Goal: Share content

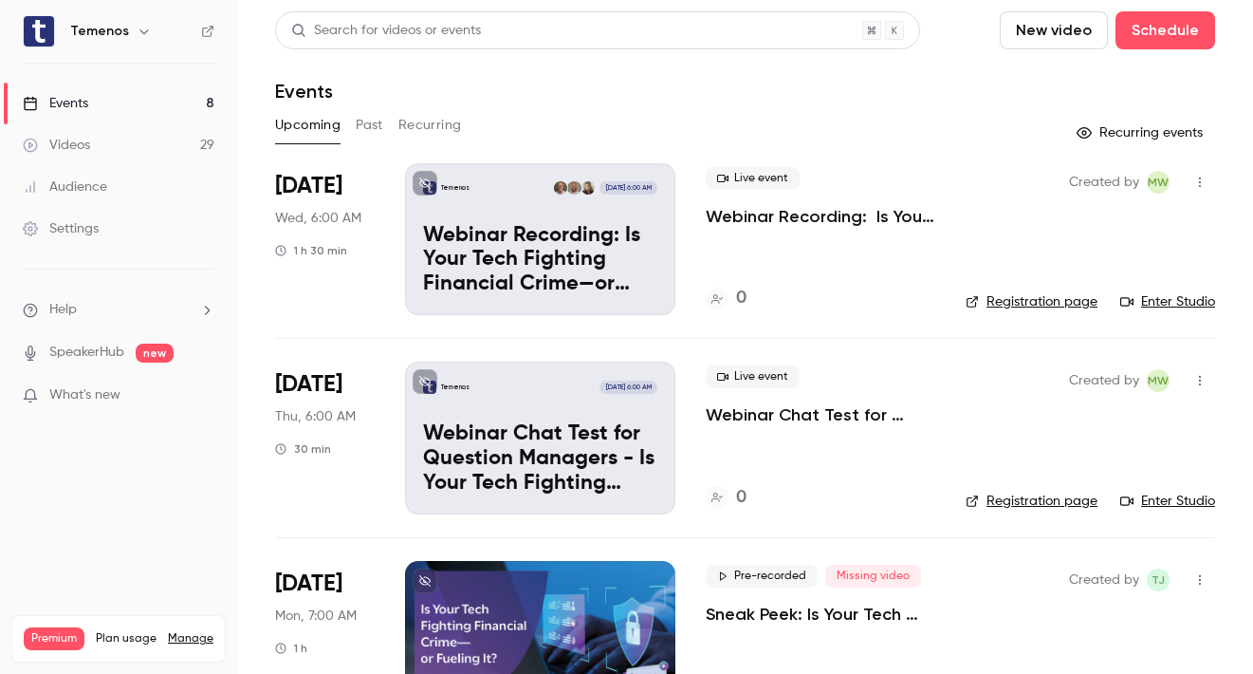
click at [634, 240] on p "Webinar Recording: Is Your Tech Fighting Financial Crime—or Fueling It?" at bounding box center [540, 260] width 234 height 73
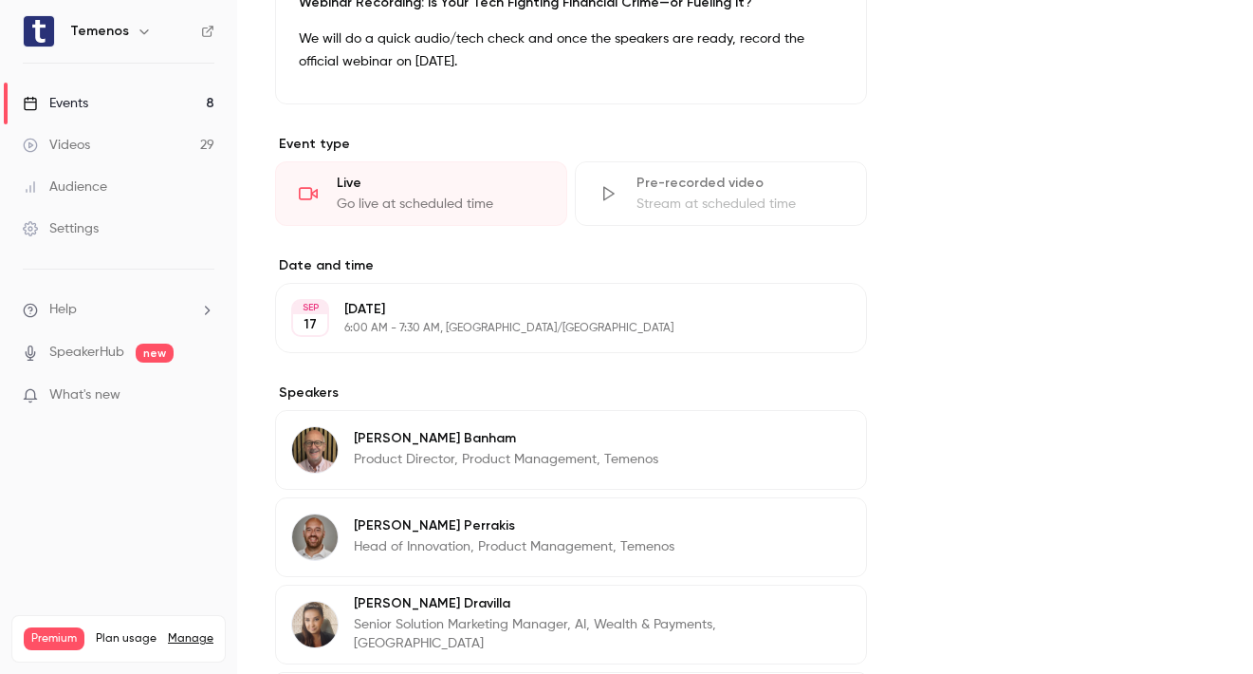
scroll to position [619, 0]
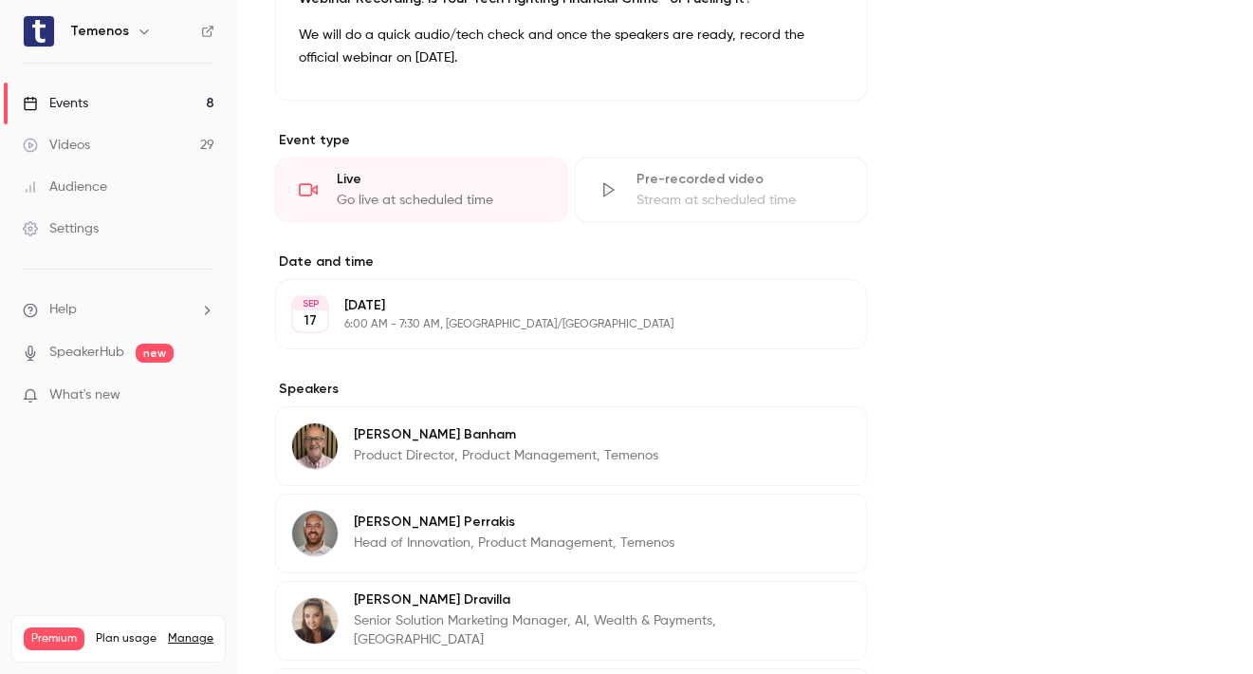
click at [504, 311] on p "[DATE]" at bounding box center [555, 305] width 422 height 19
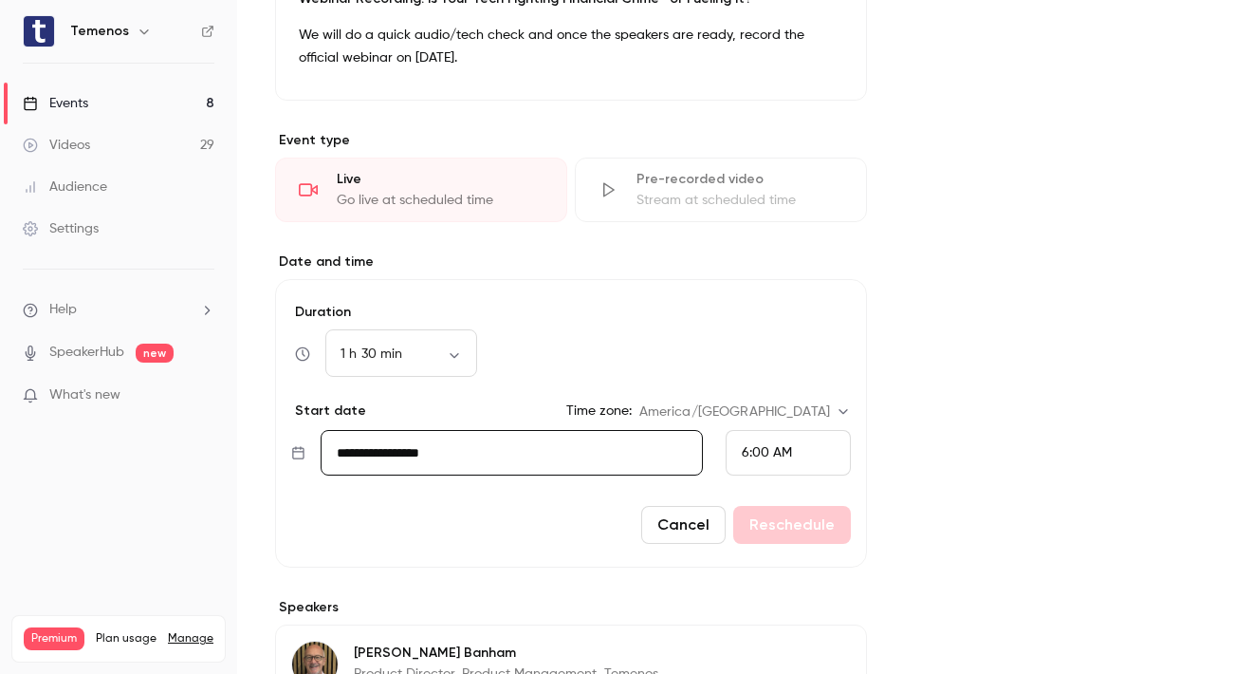
click at [760, 452] on span "6:00 AM" at bounding box center [767, 452] width 50 height 13
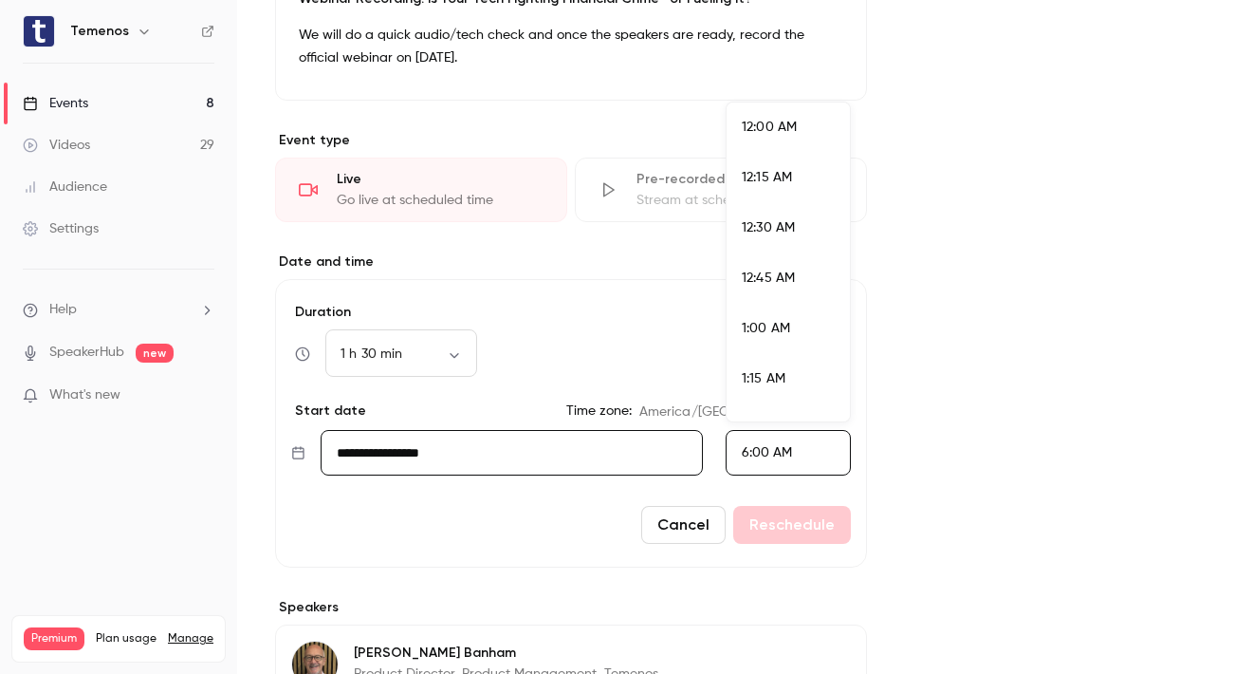
scroll to position [1073, 0]
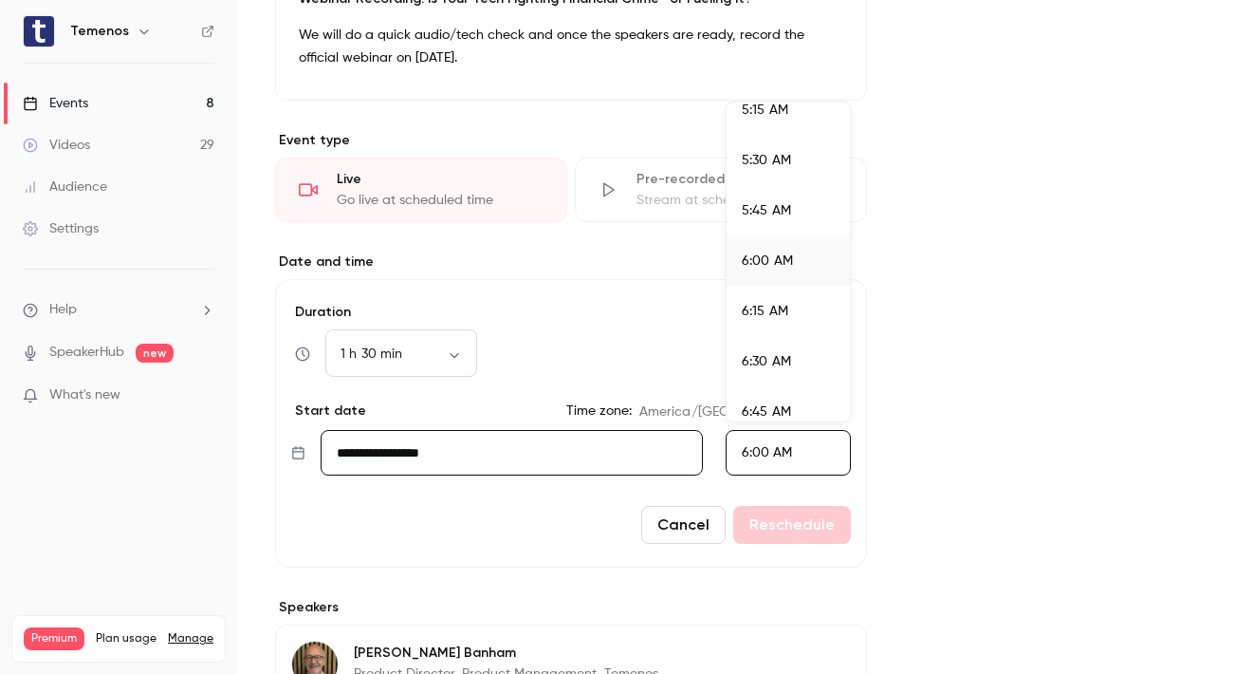
click at [791, 201] on div "5:45 AM" at bounding box center [788, 211] width 93 height 20
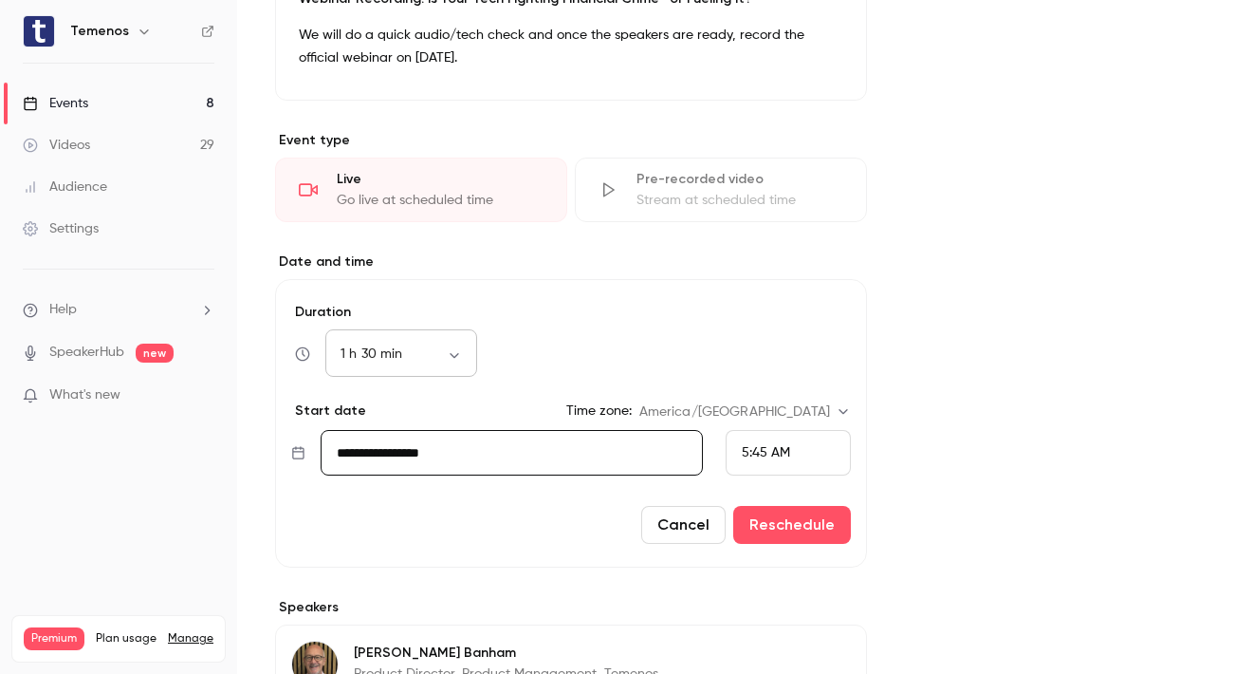
click at [462, 366] on div "1 h 30 min ** ​" at bounding box center [401, 354] width 152 height 46
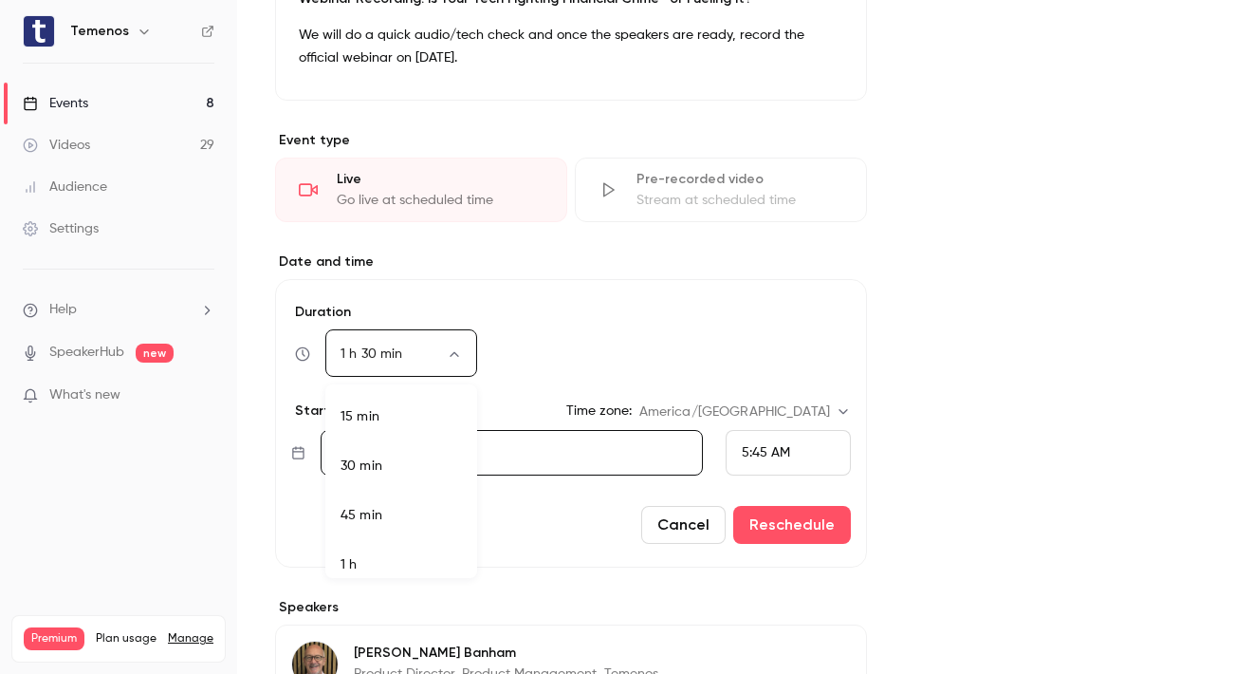
click at [456, 359] on body "**********" at bounding box center [626, 337] width 1253 height 674
click at [432, 534] on li "1 h 45 min" at bounding box center [401, 530] width 152 height 49
type input "***"
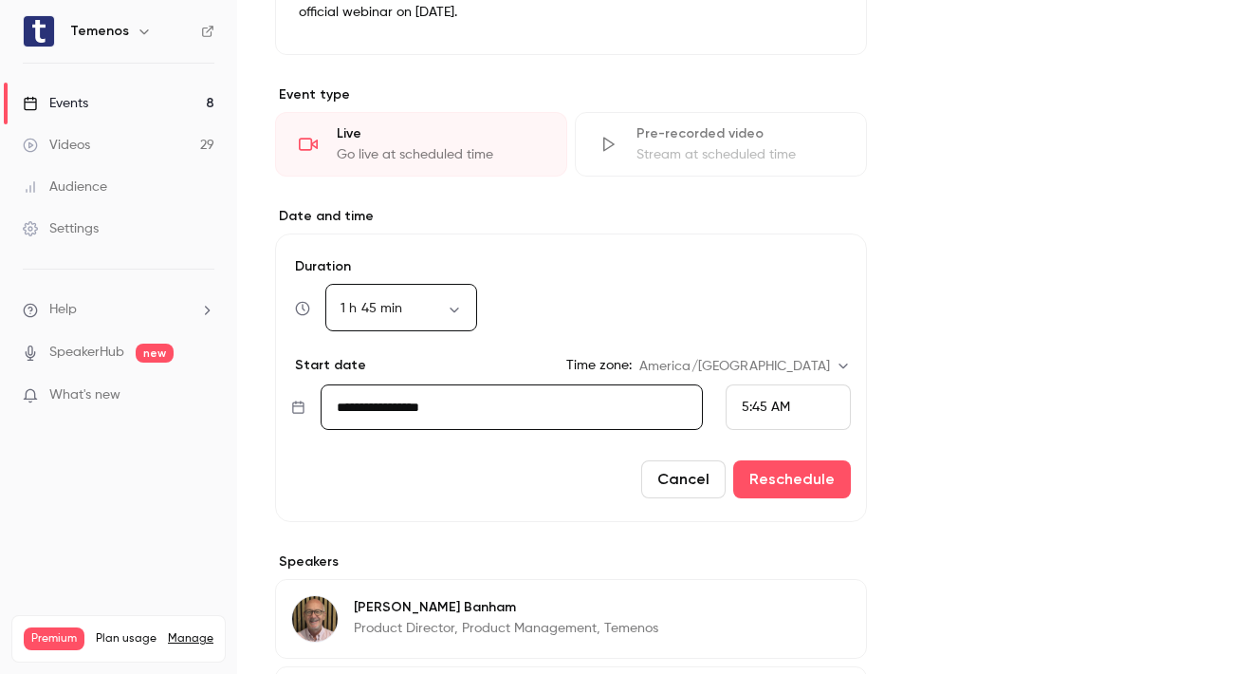
scroll to position [665, 0]
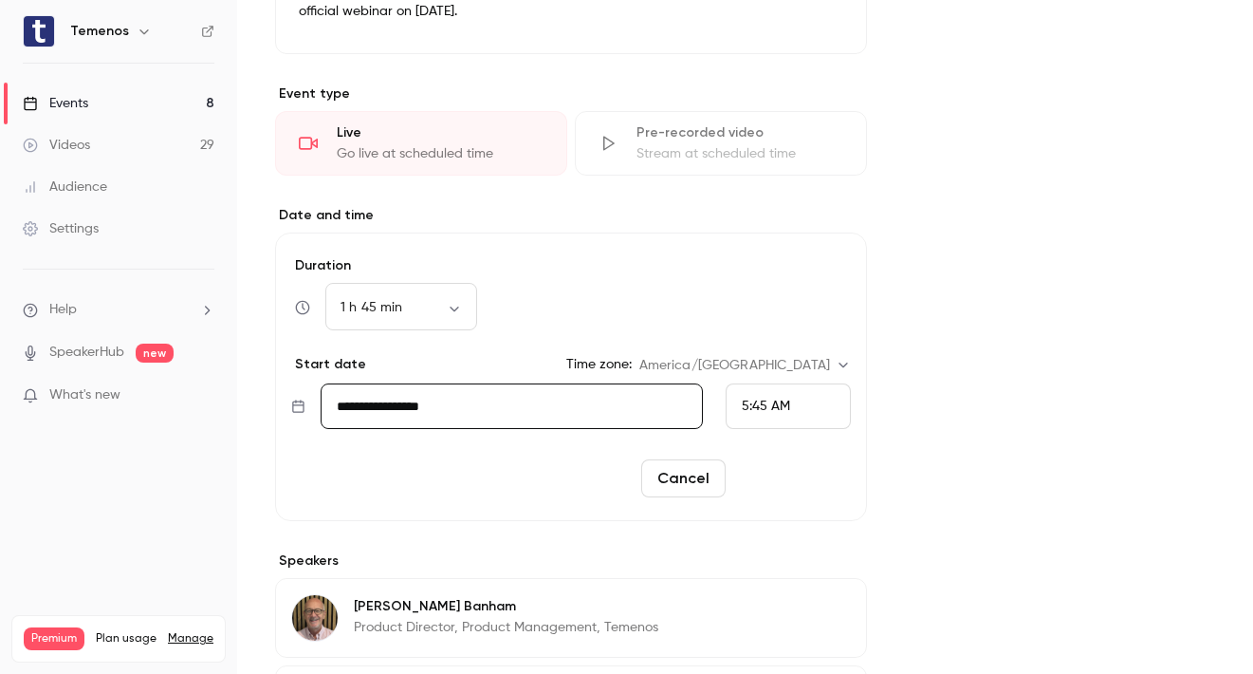
click at [837, 480] on button "Reschedule" at bounding box center [792, 478] width 118 height 38
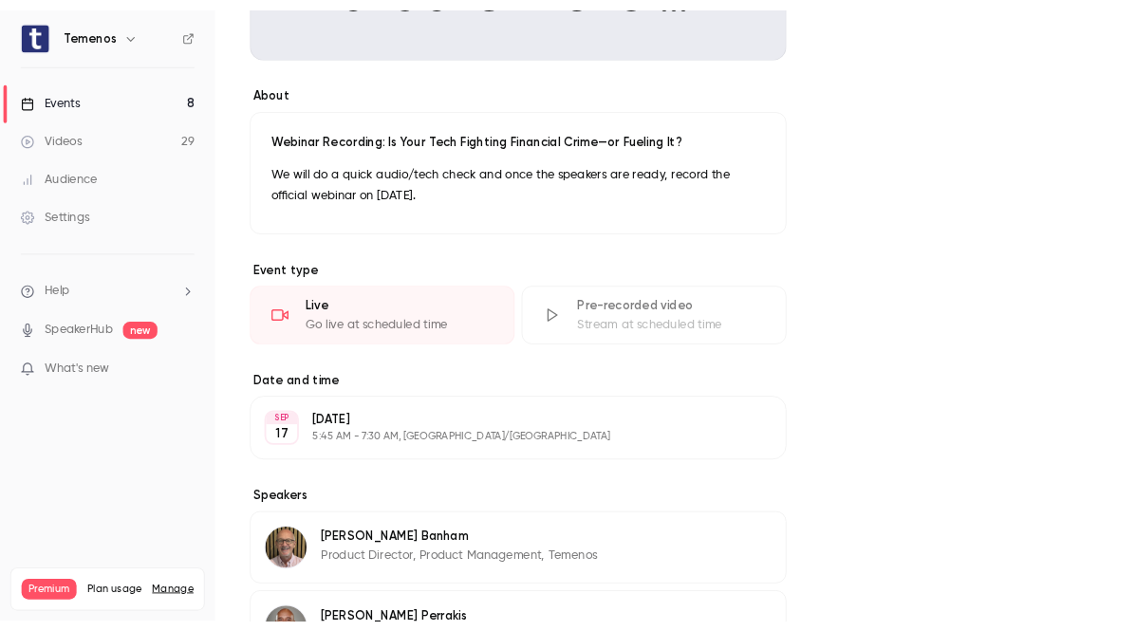
scroll to position [0, 0]
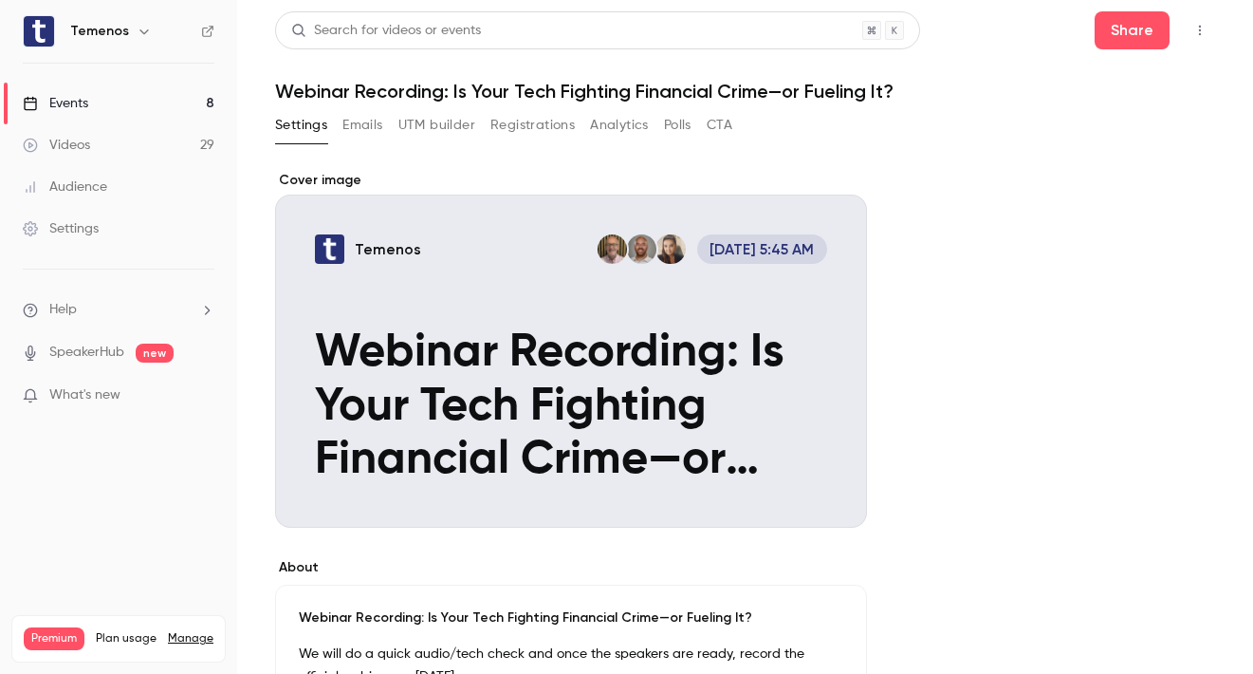
click at [73, 104] on div "Events" at bounding box center [55, 103] width 65 height 19
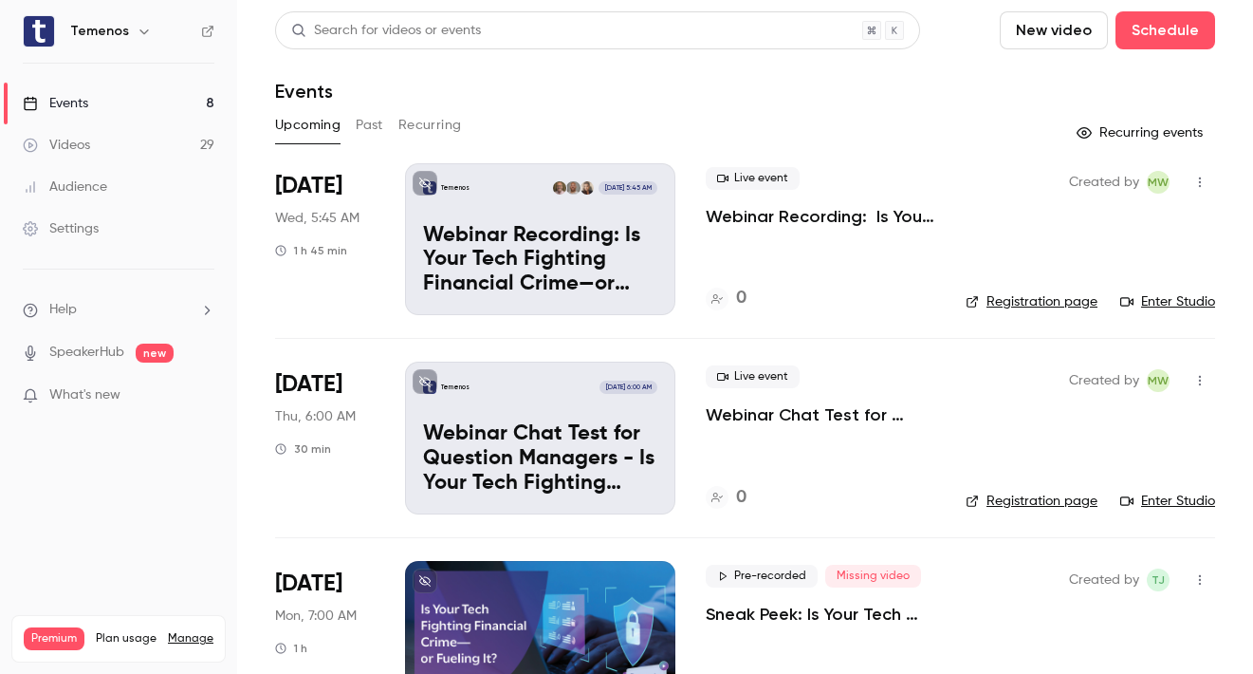
click at [600, 241] on p "Webinar Recording: Is Your Tech Fighting Financial Crime—or Fueling It?" at bounding box center [540, 260] width 234 height 73
click at [1166, 300] on link "Enter Studio" at bounding box center [1168, 301] width 95 height 19
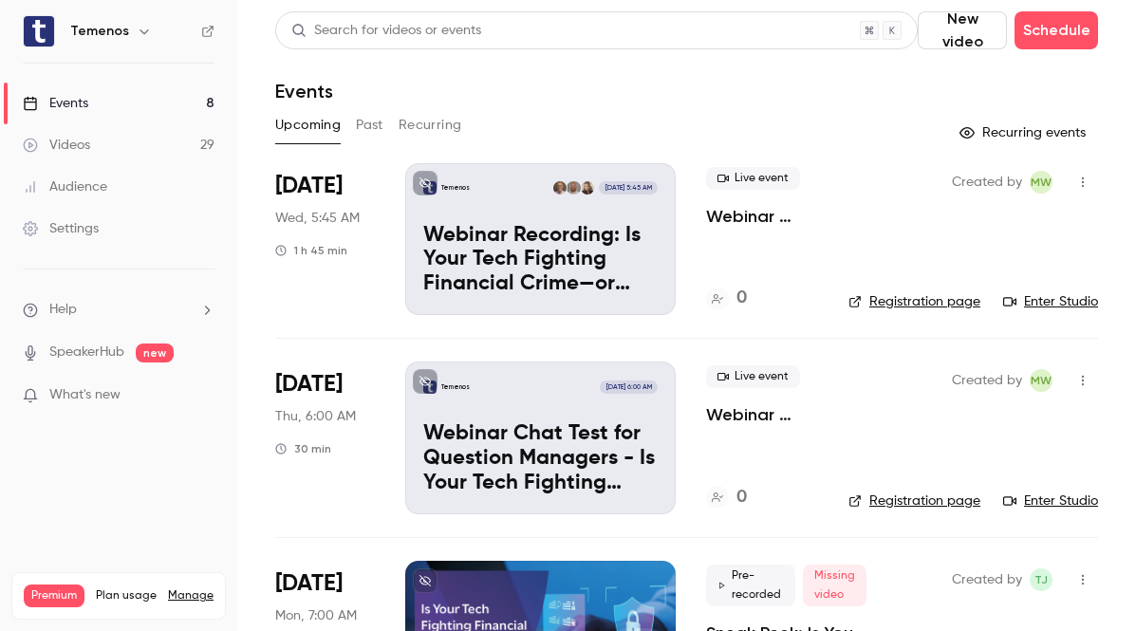
click at [739, 213] on p "Webinar Recording: Is Your Tech Fighting Financial Crime—or Fueling It?" at bounding box center [762, 216] width 112 height 23
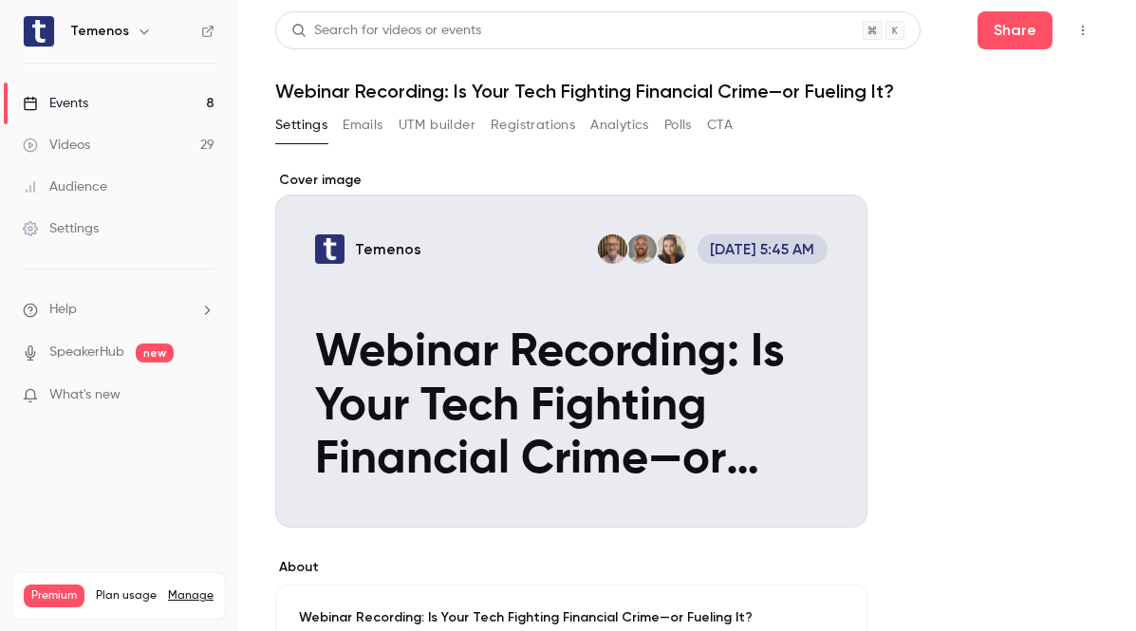
click at [1075, 32] on icon "button" at bounding box center [1082, 30] width 15 height 13
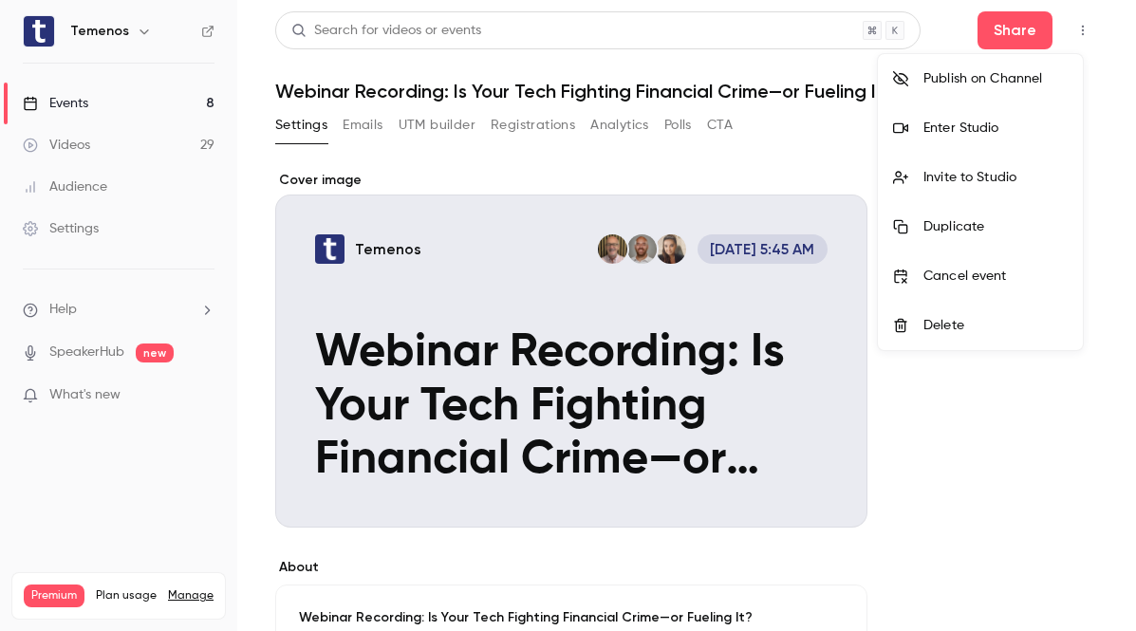
click at [1010, 31] on div at bounding box center [568, 315] width 1136 height 631
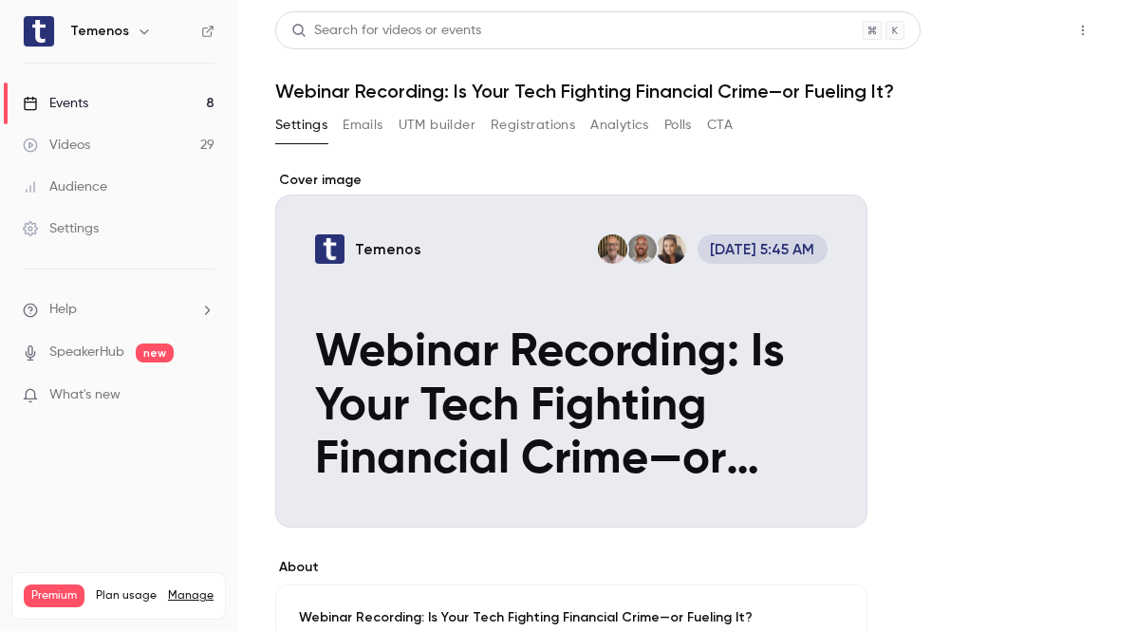
click at [1010, 43] on button "Share" at bounding box center [1014, 30] width 75 height 38
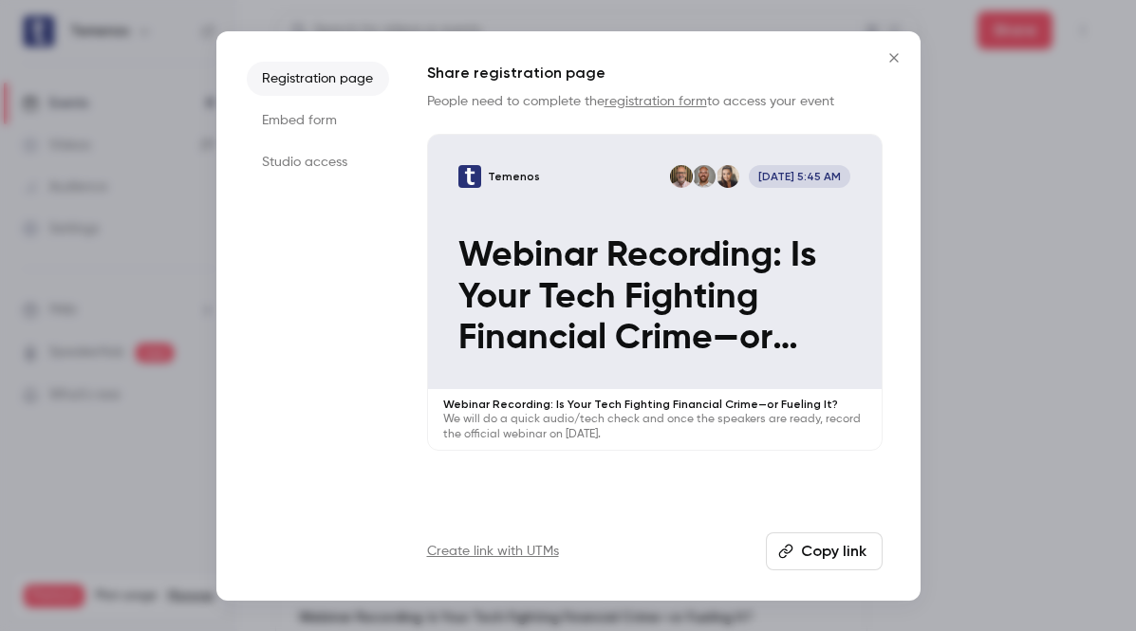
click at [331, 165] on li "Studio access" at bounding box center [318, 162] width 142 height 34
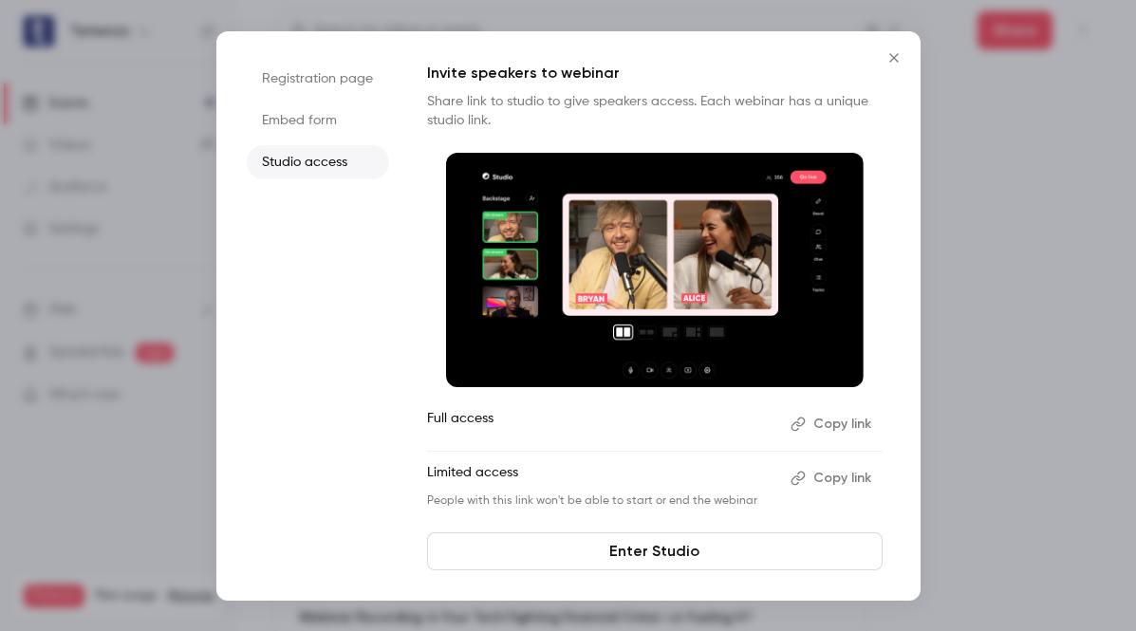
click at [837, 425] on button "Copy link" at bounding box center [833, 424] width 100 height 30
click at [899, 60] on icon "Close" at bounding box center [893, 57] width 23 height 15
